Goal: Transaction & Acquisition: Purchase product/service

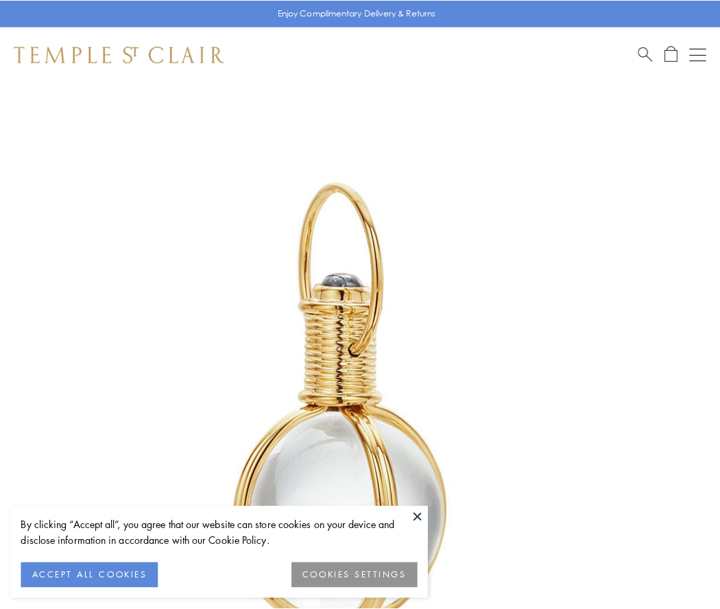
scroll to position [358, 0]
